Goal: Transaction & Acquisition: Purchase product/service

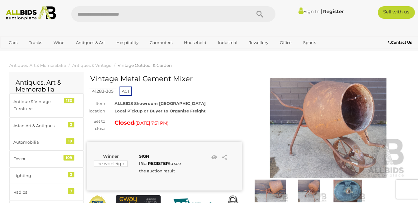
scroll to position [31, 0]
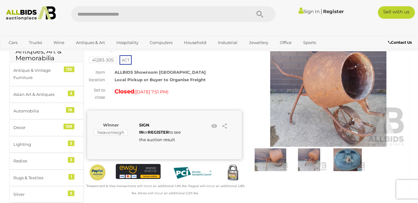
click at [312, 158] on img at bounding box center [310, 159] width 36 height 23
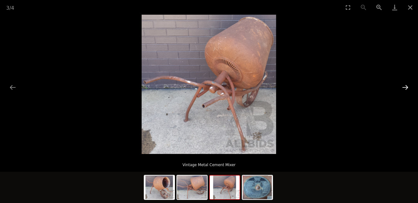
click at [406, 88] on button "Next slide" at bounding box center [405, 87] width 13 height 12
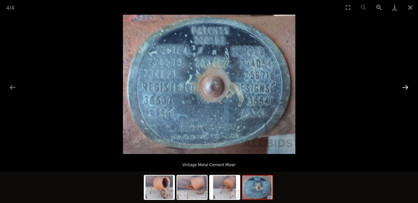
click at [406, 88] on button "Next slide" at bounding box center [405, 87] width 13 height 12
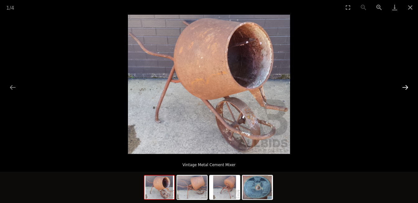
click at [406, 88] on button "Next slide" at bounding box center [405, 87] width 13 height 12
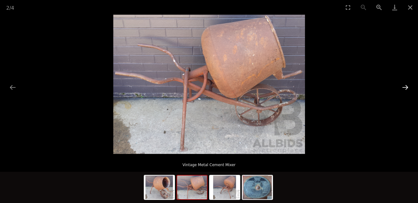
click at [406, 89] on button "Next slide" at bounding box center [405, 87] width 13 height 12
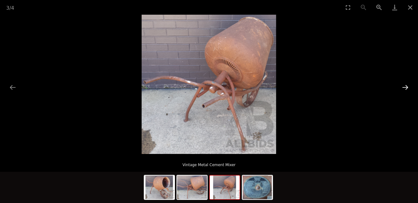
click at [406, 89] on button "Next slide" at bounding box center [405, 87] width 13 height 12
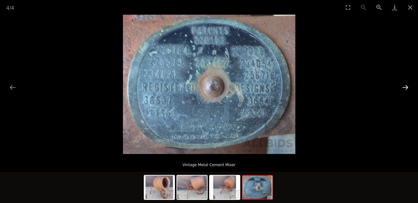
click at [406, 89] on button "Next slide" at bounding box center [405, 87] width 13 height 12
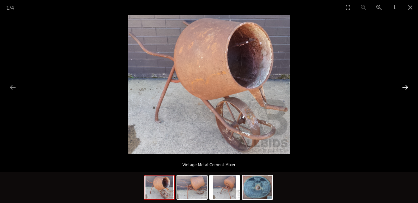
click at [405, 88] on button "Next slide" at bounding box center [405, 87] width 13 height 12
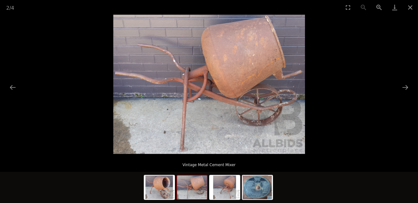
click at [367, 80] on picture at bounding box center [209, 84] width 418 height 139
click at [403, 87] on button "Next slide" at bounding box center [405, 87] width 13 height 12
